Goal: Answer question/provide support: Share knowledge or assist other users

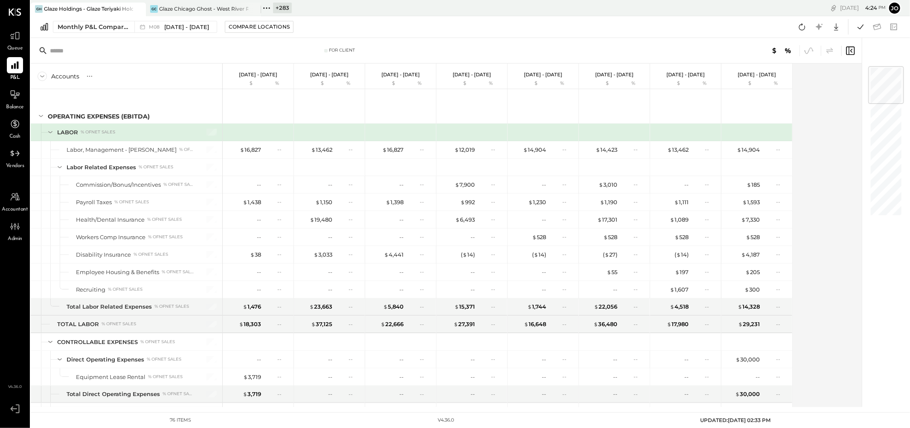
click at [136, 7] on icon at bounding box center [138, 9] width 11 height 10
click at [41, 10] on icon at bounding box center [36, 8] width 11 height 11
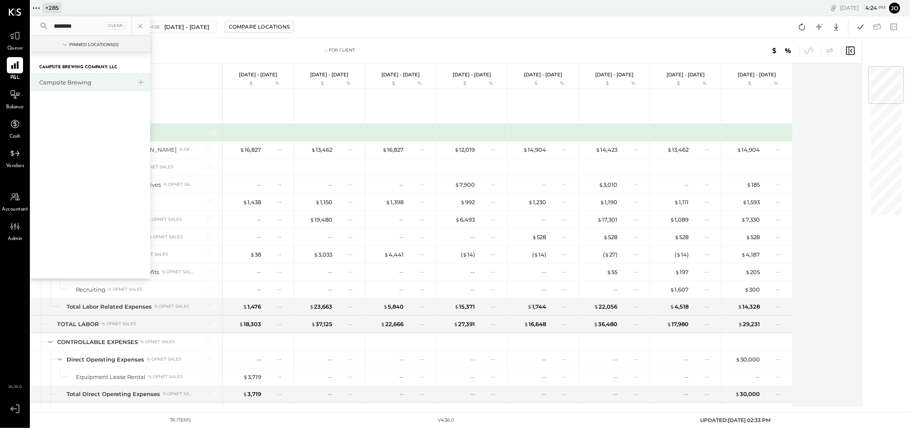
type input "********"
click at [64, 76] on div "Campsite Brewing" at bounding box center [90, 82] width 119 height 18
click at [64, 79] on div "Campsite Brewing" at bounding box center [85, 83] width 92 height 8
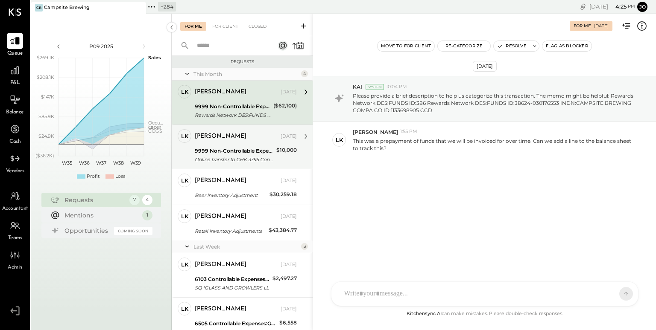
scroll to position [73, 0]
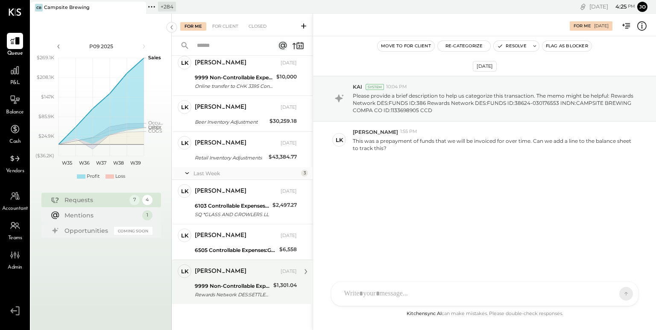
click at [245, 294] on div "Rewards Network DES:SETTLEMENT I Rewards Network DES:SETTLEMENT ID:38671-030244…" at bounding box center [233, 295] width 76 height 9
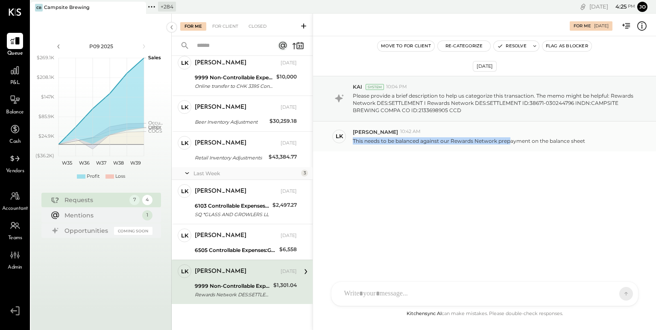
drag, startPoint x: 352, startPoint y: 143, endPoint x: 510, endPoint y: 143, distance: 157.9
click at [510, 143] on p "This needs to be balanced against our Rewards Network prepayment on the balance…" at bounding box center [469, 140] width 232 height 7
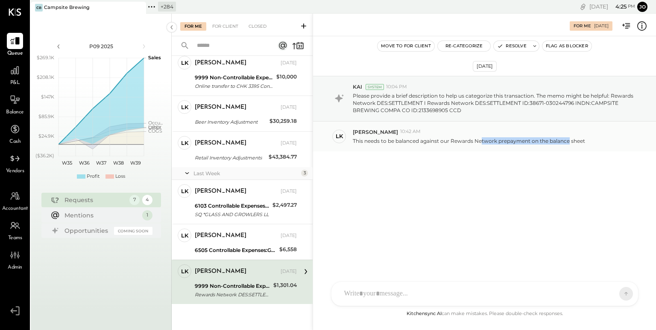
drag, startPoint x: 482, startPoint y: 143, endPoint x: 569, endPoint y: 143, distance: 87.1
click at [568, 143] on p "This needs to be balanced against our Rewards Network prepayment on the balance…" at bounding box center [469, 140] width 232 height 7
click at [569, 143] on p "This needs to be balanced against our Rewards Network prepayment on the balance…" at bounding box center [469, 140] width 232 height 7
click at [638, 23] on icon at bounding box center [641, 25] width 9 height 9
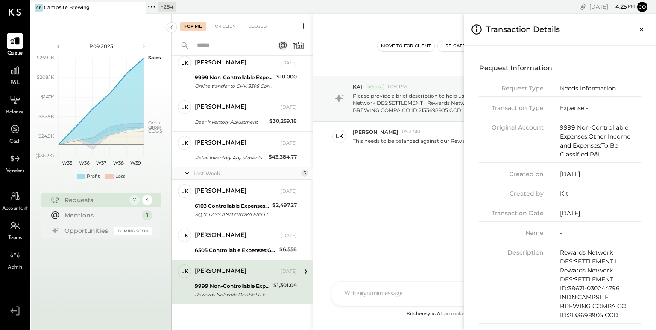
scroll to position [12, 0]
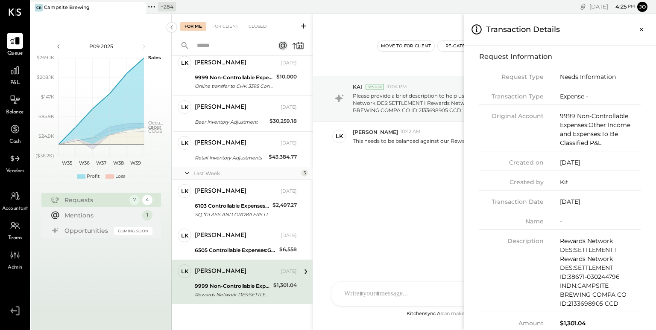
drag, startPoint x: 561, startPoint y: 117, endPoint x: 603, endPoint y: 149, distance: 52.4
click at [602, 148] on div "Original Account 9999 Non-Controllable Expenses:Other Income and Expenses:To Be…" at bounding box center [559, 132] width 161 height 40
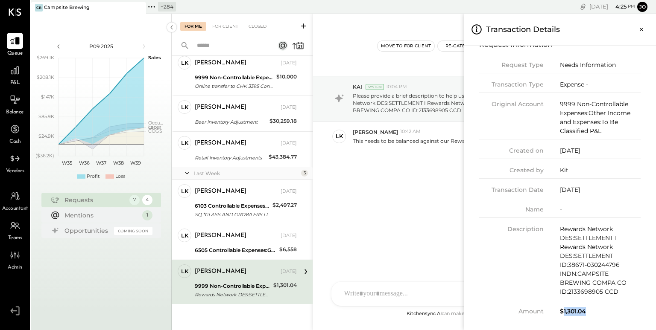
drag, startPoint x: 561, startPoint y: 313, endPoint x: 596, endPoint y: 313, distance: 35.0
click at [596, 313] on div "$1,301.04" at bounding box center [600, 311] width 81 height 9
click at [641, 29] on icon "Close panel" at bounding box center [641, 29] width 9 height 9
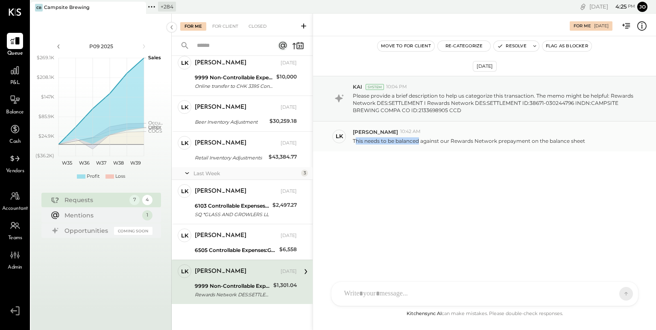
drag, startPoint x: 354, startPoint y: 141, endPoint x: 419, endPoint y: 141, distance: 64.9
click at [419, 141] on p "This needs to be balanced against our Rewards Network prepayment on the balance…" at bounding box center [469, 140] width 232 height 7
drag, startPoint x: 434, startPoint y: 138, endPoint x: 498, endPoint y: 138, distance: 64.0
click at [498, 138] on p "This needs to be balanced against our Rewards Network prepayment on the balance…" at bounding box center [469, 140] width 232 height 7
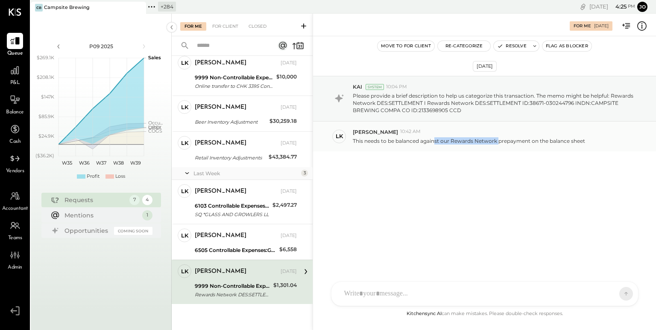
click at [498, 138] on p "This needs to be balanced against our Rewards Network prepayment on the balance…" at bounding box center [469, 140] width 232 height 7
drag, startPoint x: 495, startPoint y: 140, endPoint x: 566, endPoint y: 140, distance: 70.8
click at [566, 140] on p "This needs to be balanced against our Rewards Network prepayment on the balance…" at bounding box center [469, 140] width 232 height 7
click at [579, 142] on p "This needs to be balanced against our Rewards Network prepayment on the balance…" at bounding box center [469, 140] width 232 height 7
drag, startPoint x: 587, startPoint y: 142, endPoint x: 380, endPoint y: 137, distance: 206.6
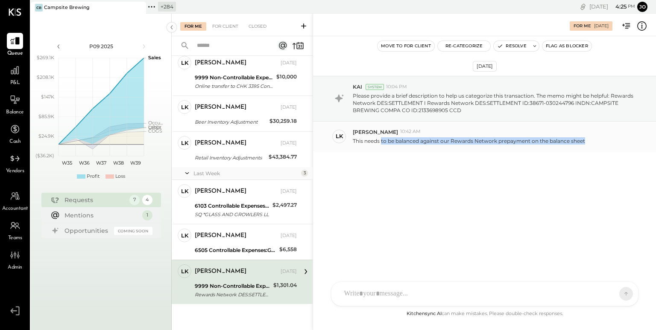
click at [380, 137] on div "This needs to be balanced against our Rewards Network prepayment on the balance…" at bounding box center [501, 140] width 296 height 9
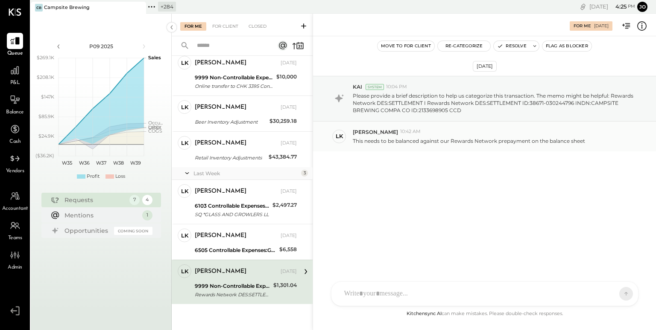
click at [455, 133] on div "[PERSON_NAME] 10:42 AM" at bounding box center [501, 131] width 296 height 7
click at [445, 283] on div at bounding box center [484, 294] width 306 height 24
click at [440, 289] on div at bounding box center [484, 294] width 306 height 24
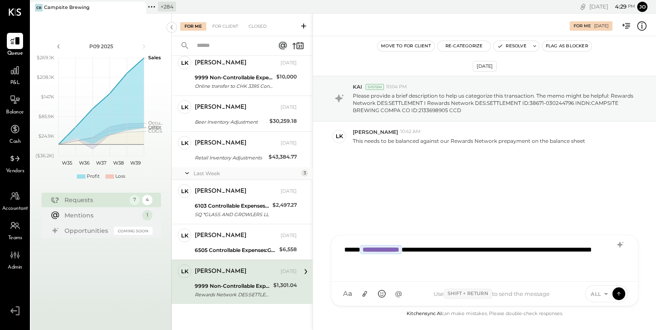
click at [361, 261] on div "**********" at bounding box center [484, 258] width 289 height 34
click at [437, 264] on div "**********" at bounding box center [484, 258] width 289 height 34
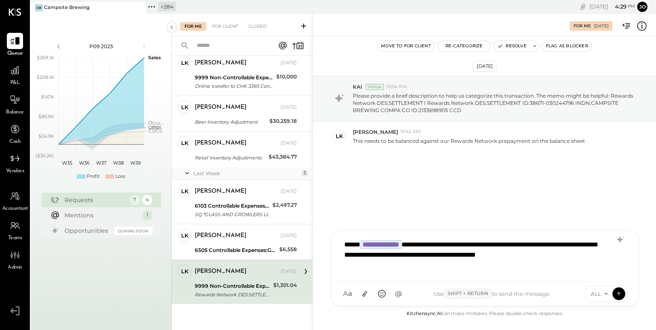
click at [549, 256] on div "**********" at bounding box center [484, 255] width 289 height 39
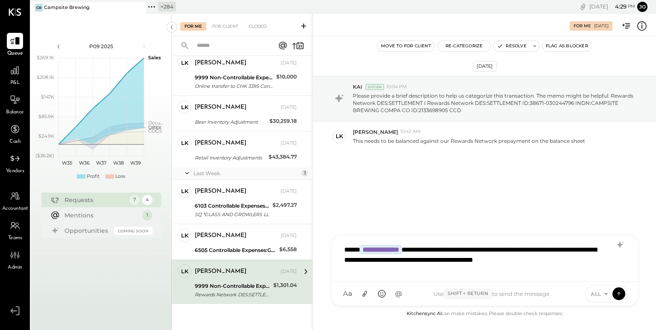
click at [611, 266] on div "**********" at bounding box center [484, 258] width 289 height 34
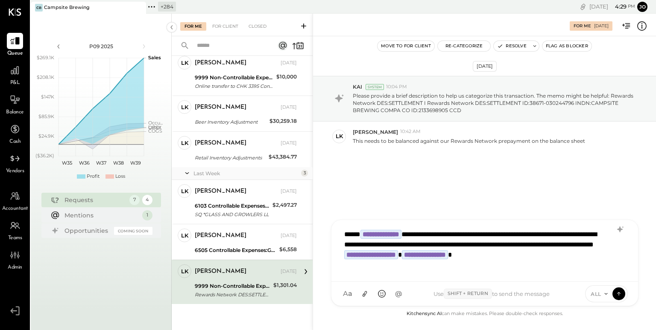
click at [600, 296] on span "ALL" at bounding box center [595, 294] width 11 height 7
click at [619, 292] on icon at bounding box center [619, 293] width 8 height 9
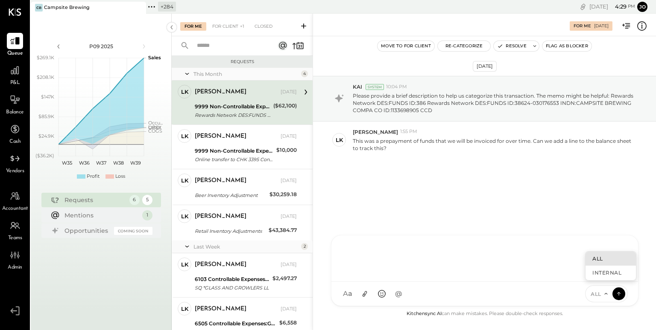
click at [417, 165] on div "[DATE] KAI System 10:04 PM Please provide a brief description to help us catego…" at bounding box center [484, 140] width 343 height 165
click at [237, 30] on div "For Client" at bounding box center [225, 26] width 35 height 9
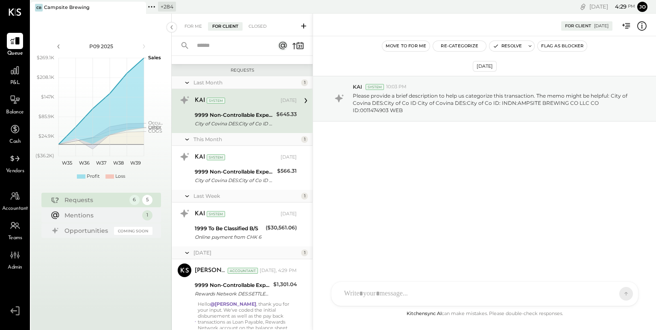
scroll to position [121, 0]
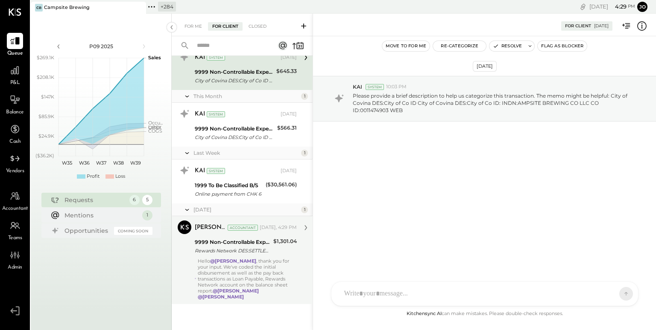
click at [267, 267] on div "Hello @[PERSON_NAME] , thank you for your input. We've coded the initial disbur…" at bounding box center [247, 279] width 99 height 42
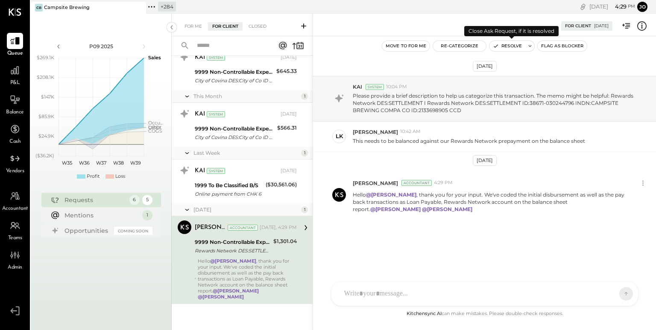
click at [506, 49] on button "Resolve" at bounding box center [507, 46] width 36 height 10
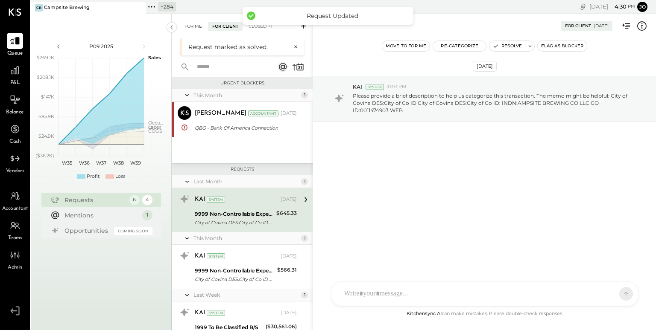
click at [195, 26] on div "For Me" at bounding box center [193, 26] width 26 height 9
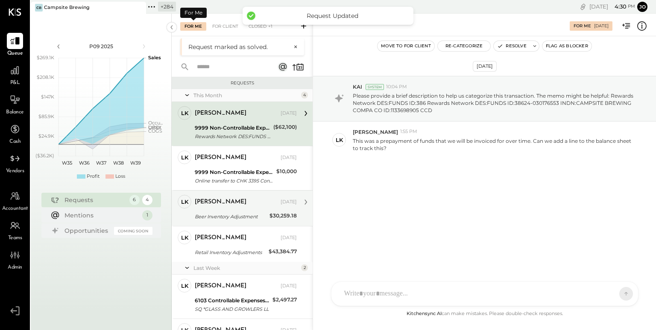
scroll to position [29, 0]
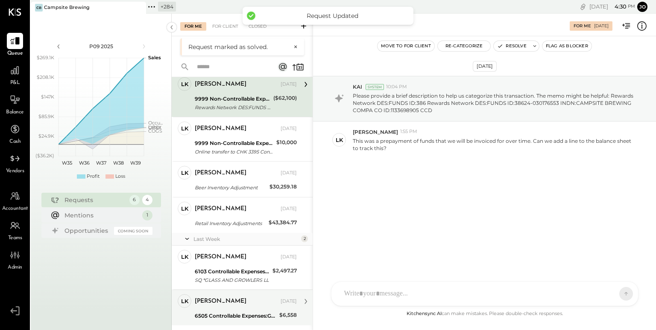
click at [230, 317] on div "6505 Controllable Expenses:General & Administrative Expenses:Accounting & Bookk…" at bounding box center [236, 316] width 82 height 9
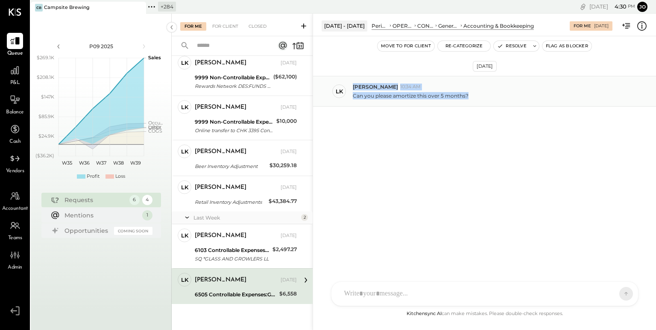
drag, startPoint x: 391, startPoint y: 94, endPoint x: 466, endPoint y: 94, distance: 75.1
click at [466, 94] on div "[PERSON_NAME] 10:34 AM Can you please amortize this over 5 months?" at bounding box center [484, 91] width 343 height 31
click at [466, 94] on p "Can you please amortize this over 5 months?" at bounding box center [411, 95] width 116 height 7
click at [642, 23] on icon at bounding box center [641, 25] width 11 height 11
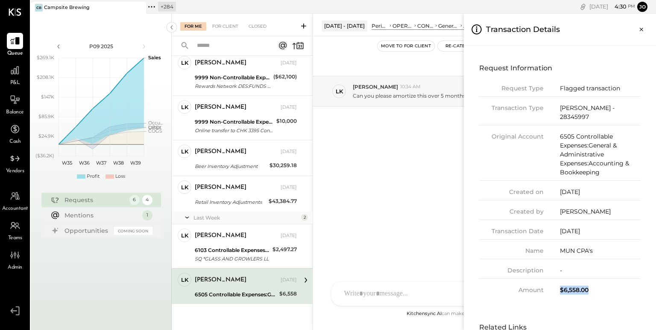
drag, startPoint x: 559, startPoint y: 280, endPoint x: 601, endPoint y: 280, distance: 42.3
click at [601, 286] on div "$6,558.00" at bounding box center [600, 290] width 81 height 9
drag, startPoint x: 557, startPoint y: 240, endPoint x: 606, endPoint y: 241, distance: 48.7
click at [607, 247] on div "Name [PERSON_NAME] CPA's" at bounding box center [559, 253] width 161 height 13
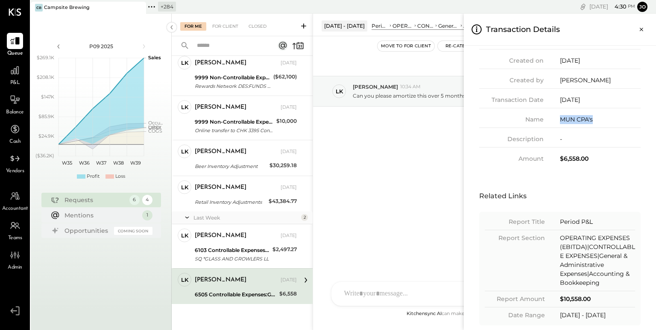
scroll to position [29, 0]
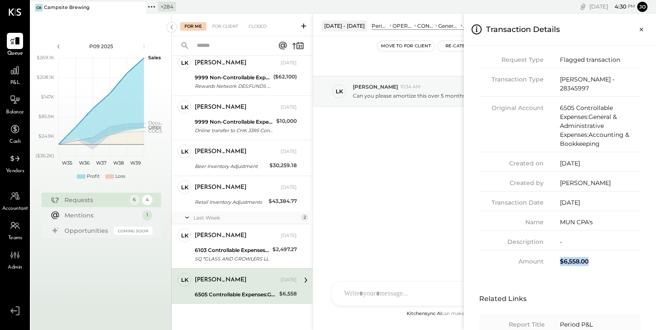
drag, startPoint x: 560, startPoint y: 255, endPoint x: 597, endPoint y: 254, distance: 36.3
click at [597, 257] on div "$6,558.00" at bounding box center [600, 261] width 81 height 9
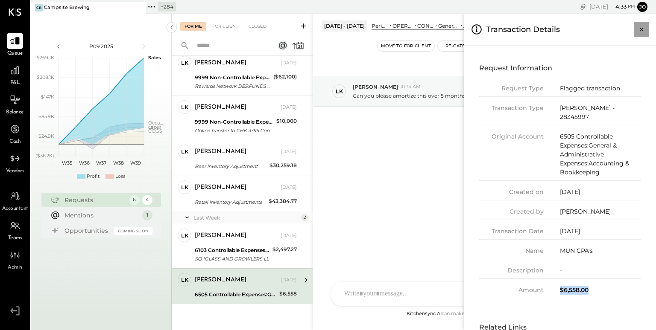
click at [640, 34] on button "Close panel" at bounding box center [640, 29] width 15 height 15
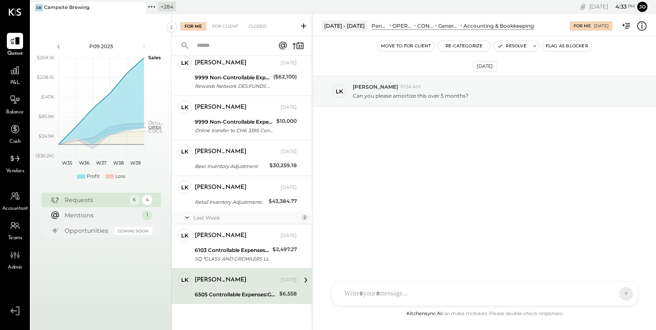
click at [415, 289] on div at bounding box center [477, 294] width 274 height 19
type input "*"
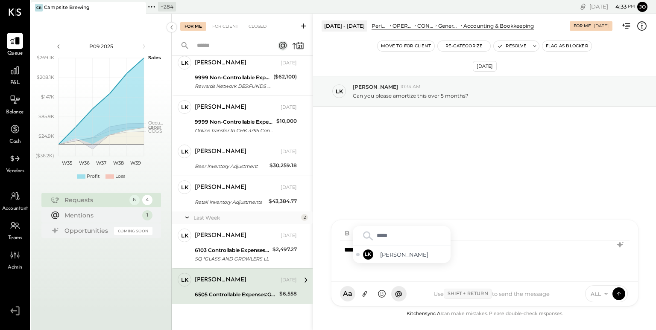
type input "******"
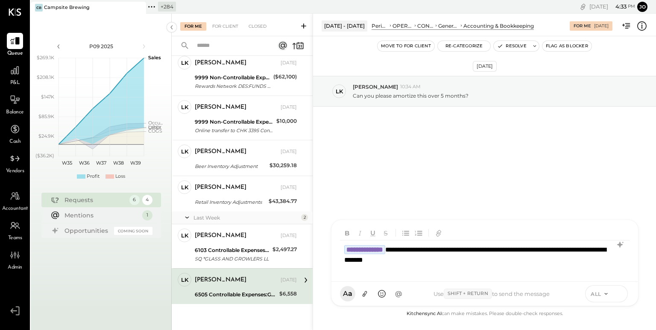
click at [619, 293] on icon at bounding box center [617, 293] width 3 height 2
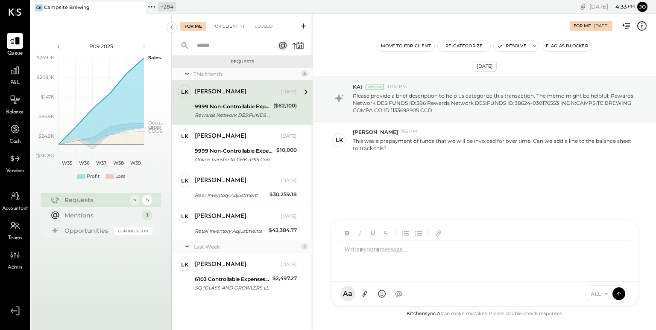
click at [238, 23] on div "For Client +1" at bounding box center [228, 26] width 41 height 9
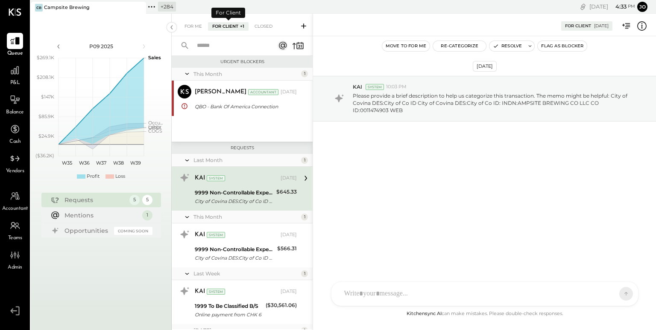
scroll to position [88, 0]
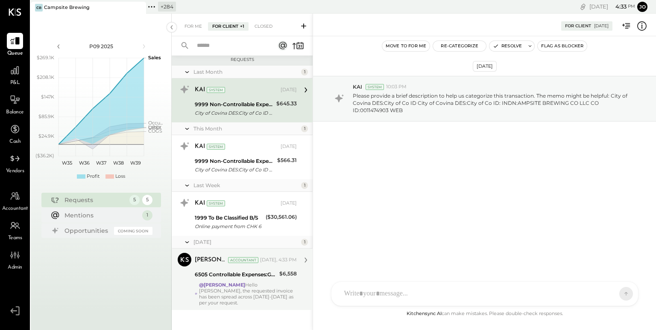
click at [249, 281] on div "[PERSON_NAME] Accountant [DATE], 4:33 PM 6505 Controllable Expenses:General & A…" at bounding box center [246, 279] width 102 height 53
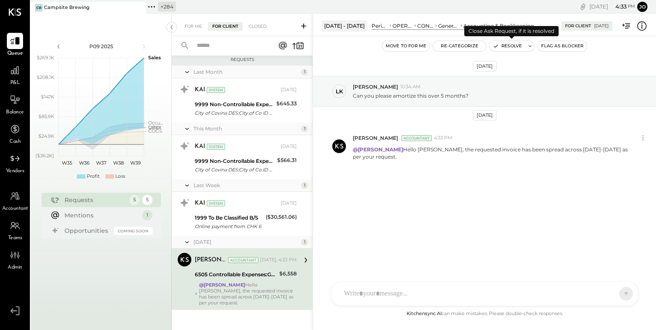
click at [509, 45] on button "Resolve" at bounding box center [507, 46] width 36 height 10
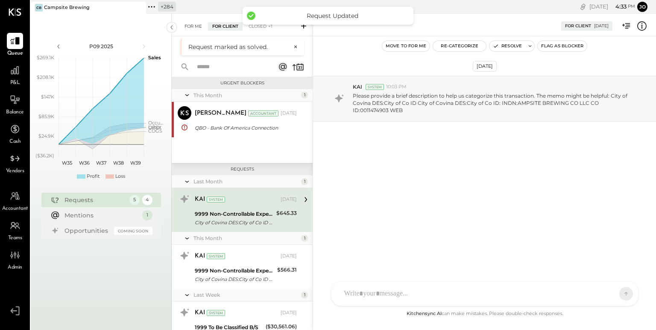
click at [201, 27] on div "For Me" at bounding box center [193, 26] width 26 height 9
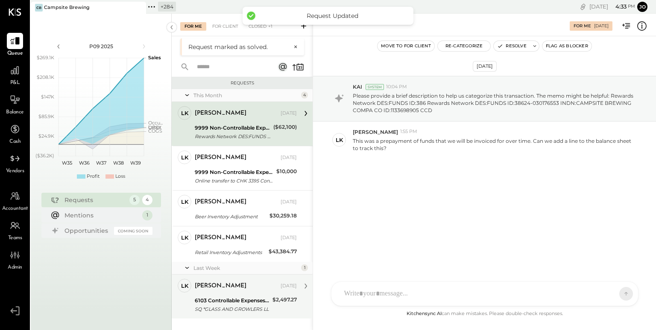
click at [249, 304] on div "6103 Controllable Expenses:Direct Operating Expenses:Glassware, [GEOGRAPHIC_DAT…" at bounding box center [232, 301] width 75 height 9
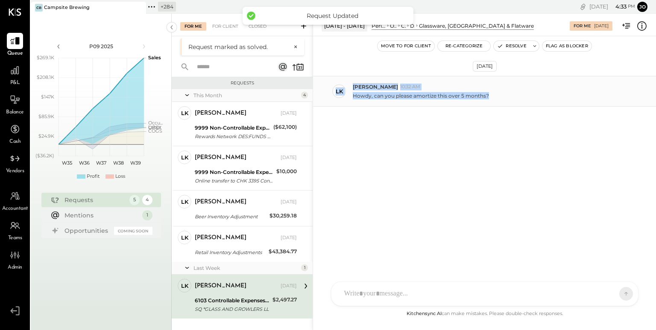
drag, startPoint x: 364, startPoint y: 85, endPoint x: 492, endPoint y: 93, distance: 127.4
click at [492, 93] on div "[PERSON_NAME] 10:32 AM Howdy, can you please amortize this over 5 months?" at bounding box center [484, 91] width 343 height 31
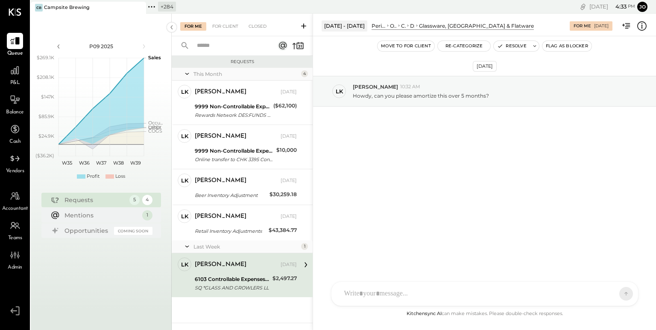
click at [221, 262] on div "[PERSON_NAME]" at bounding box center [221, 265] width 52 height 9
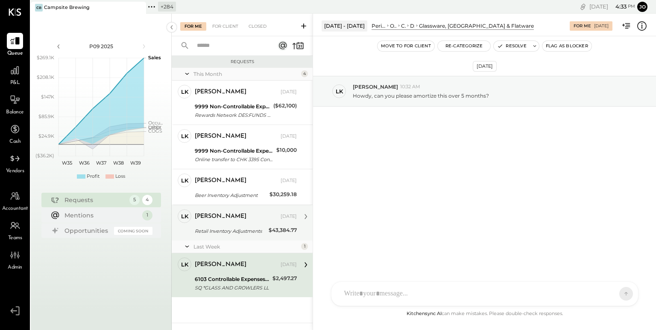
click at [221, 233] on div "Retail Inventory Adjustments" at bounding box center [230, 231] width 71 height 9
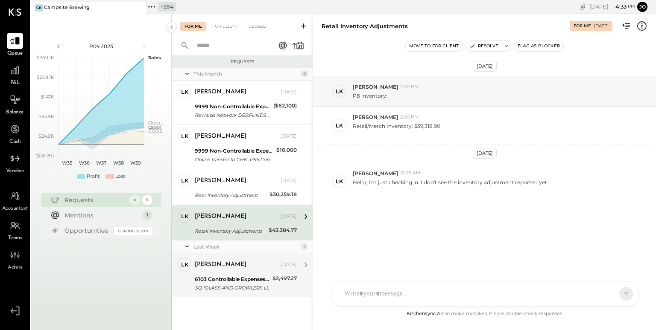
click at [253, 294] on div "[PERSON_NAME] Owner [PERSON_NAME] [DATE] 6103 Controllable Expenses:Direct Oper…" at bounding box center [242, 276] width 141 height 44
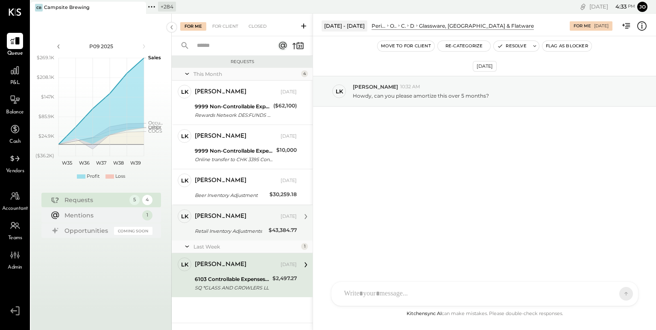
click at [242, 220] on div "[PERSON_NAME]" at bounding box center [237, 217] width 84 height 9
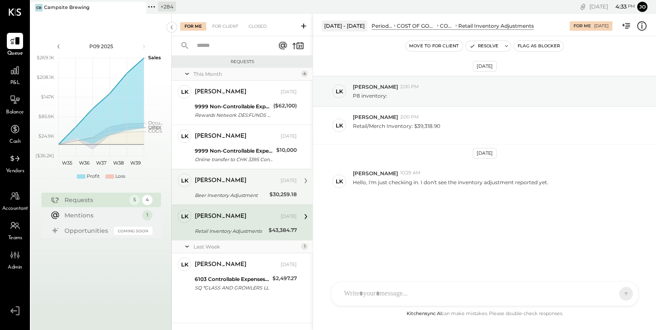
click at [253, 190] on div "Beer Inventory Adjustment" at bounding box center [231, 195] width 72 height 10
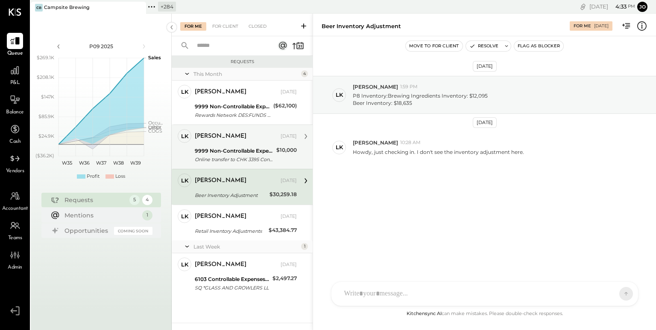
click at [248, 164] on div "9999 Non-Controllable Expenses:Other Income and Expenses:To Be Classified P&L O…" at bounding box center [234, 155] width 79 height 19
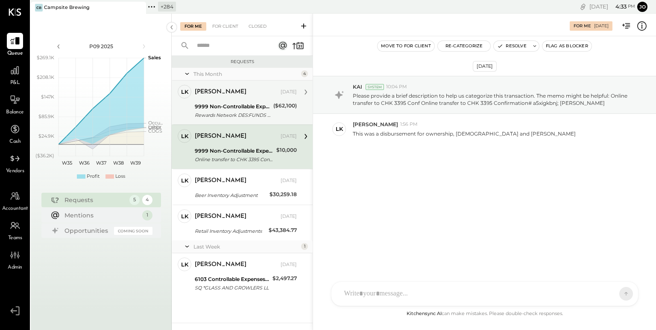
click at [242, 101] on div "[PERSON_NAME] [DATE] 9999 Non-Controllable Expenses:Other Income and Expenses:T…" at bounding box center [246, 102] width 102 height 35
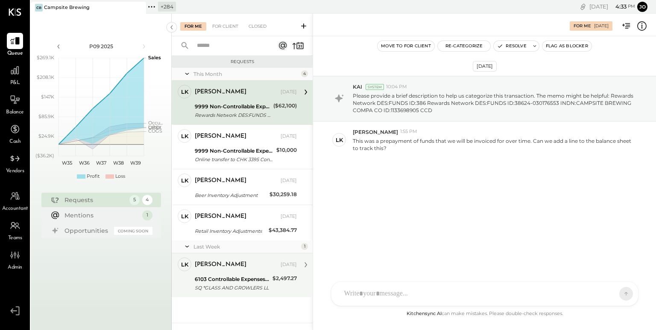
click at [271, 291] on div "6103 Controllable Expenses:Direct Operating Expenses:Glassware, [GEOGRAPHIC_DAT…" at bounding box center [246, 283] width 102 height 19
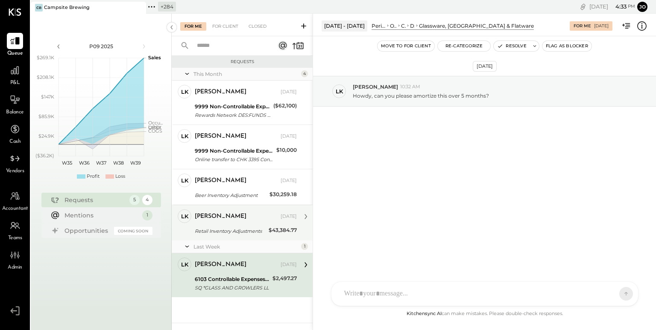
click at [257, 224] on div "[PERSON_NAME] [DATE] Retail Inventory Adjustments $43,384.77 Hello, I'm just ch…" at bounding box center [246, 223] width 102 height 27
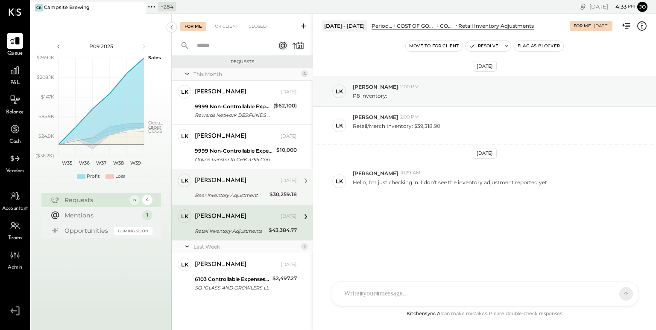
click at [252, 188] on div "[PERSON_NAME] [DATE] Beer Inventory Adjustment $30,259.18 Howdy, just checking …" at bounding box center [246, 187] width 102 height 27
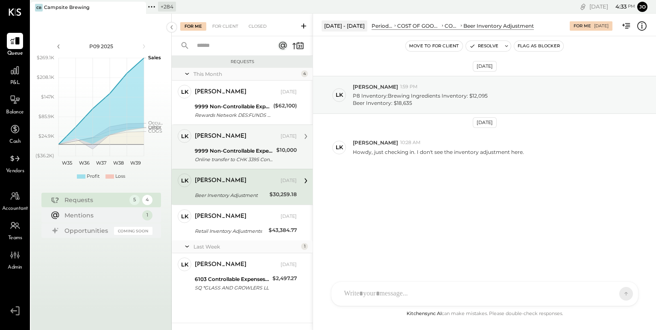
click at [251, 154] on div "9999 Non-Controllable Expenses:Other Income and Expenses:To Be Classified P&L" at bounding box center [234, 151] width 79 height 9
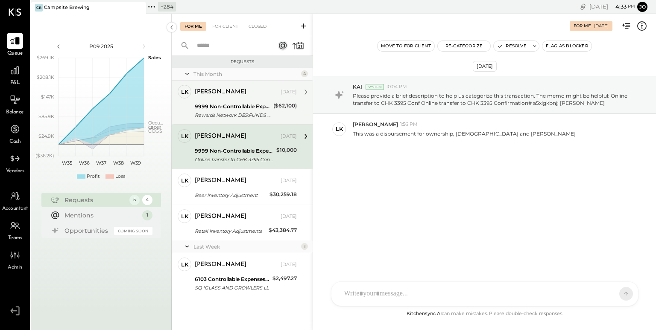
click at [250, 105] on div "9999 Non-Controllable Expenses:Other Income and Expenses:To Be Classified P&L" at bounding box center [233, 106] width 76 height 9
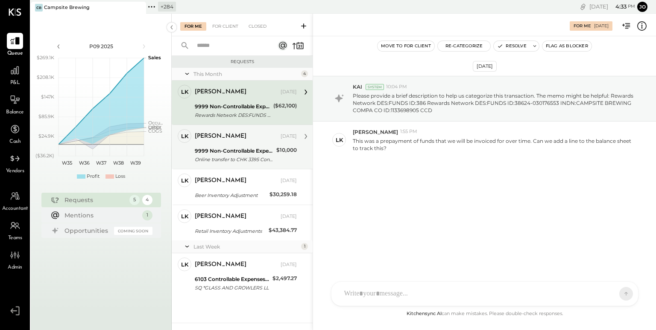
click at [245, 142] on div "[PERSON_NAME] [DATE]" at bounding box center [246, 136] width 102 height 15
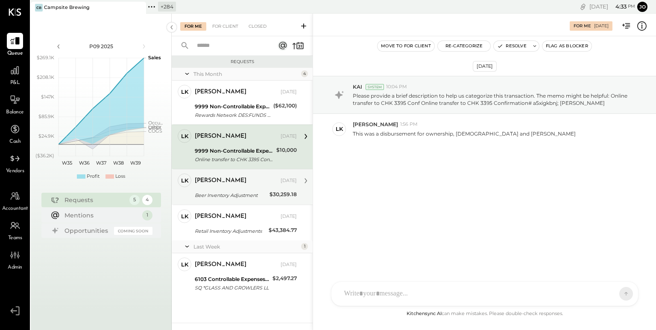
click at [243, 187] on div "[PERSON_NAME] [DATE]" at bounding box center [246, 181] width 102 height 15
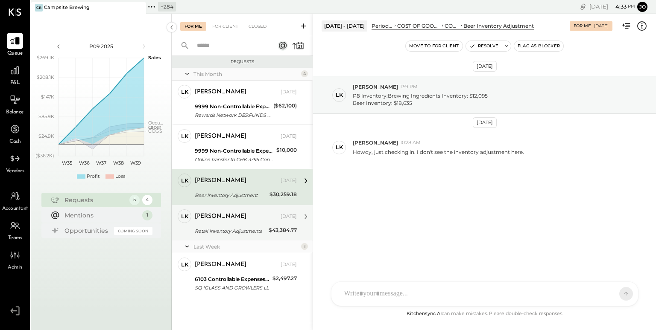
click at [250, 227] on div "Retail Inventory Adjustments" at bounding box center [230, 231] width 71 height 9
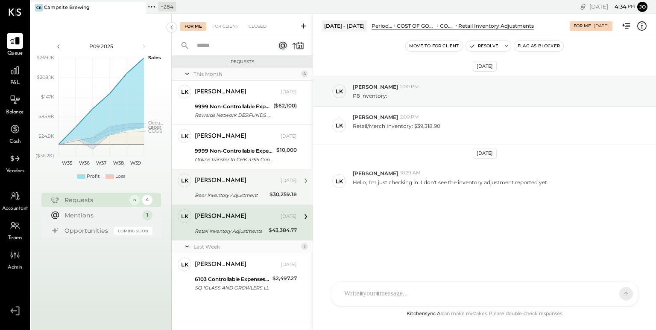
click at [244, 199] on div "Beer Inventory Adjustment" at bounding box center [231, 195] width 72 height 10
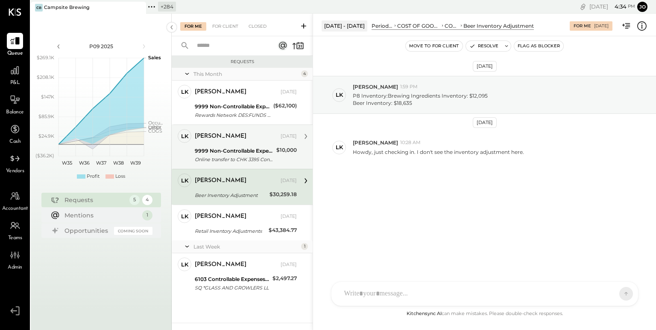
click at [247, 145] on div "[PERSON_NAME] [DATE] 9999 Non-Controllable Expenses:Other Income and Expenses:T…" at bounding box center [246, 146] width 102 height 35
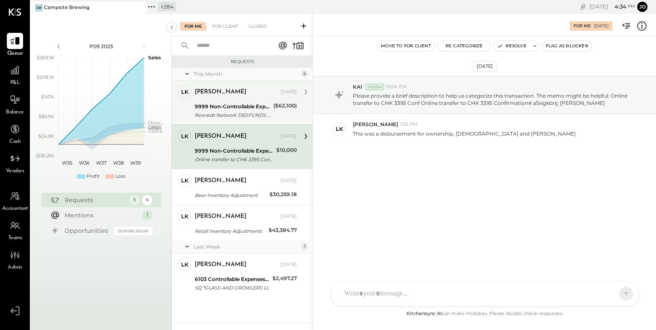
click at [249, 108] on div "9999 Non-Controllable Expenses:Other Income and Expenses:To Be Classified P&L" at bounding box center [233, 106] width 76 height 9
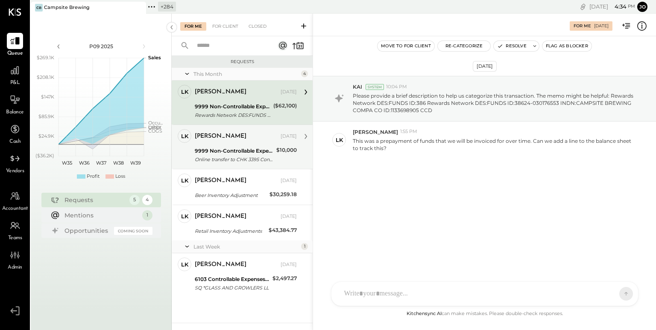
click at [250, 154] on div "9999 Non-Controllable Expenses:Other Income and Expenses:To Be Classified P&L" at bounding box center [234, 151] width 79 height 9
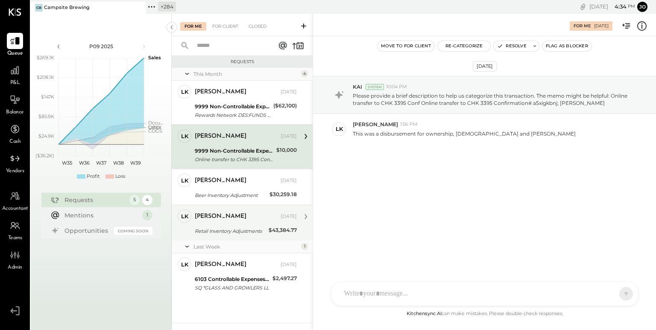
click at [261, 232] on div "Retail Inventory Adjustments" at bounding box center [230, 231] width 71 height 9
